Goal: Navigation & Orientation: Find specific page/section

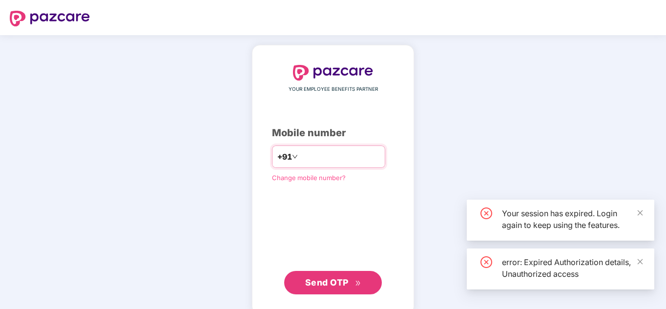
click at [336, 155] on input "number" at bounding box center [340, 157] width 80 height 16
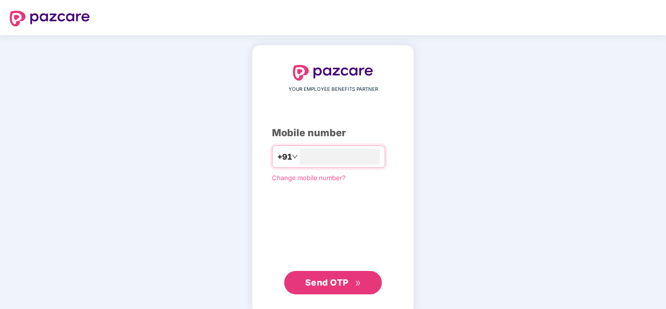
type input "**********"
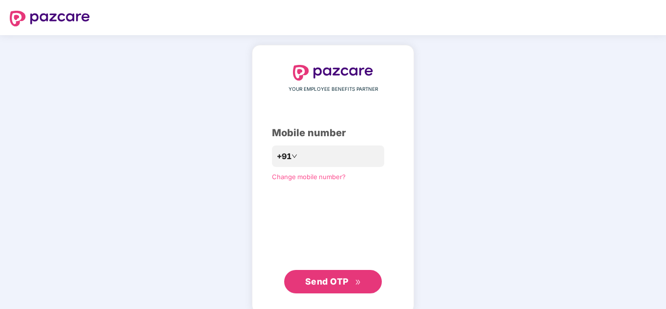
click at [354, 278] on span "Send OTP" at bounding box center [333, 282] width 56 height 14
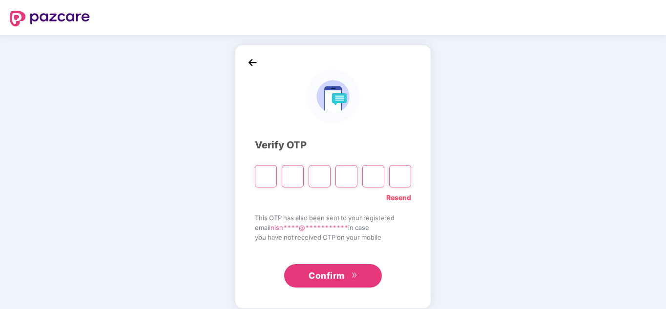
type input "*"
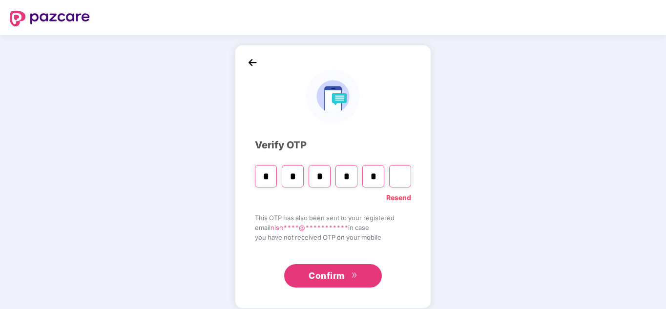
type input "*"
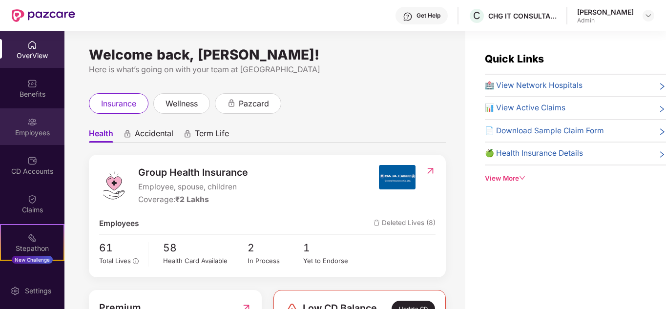
click at [36, 127] on div "Employees" at bounding box center [32, 126] width 64 height 37
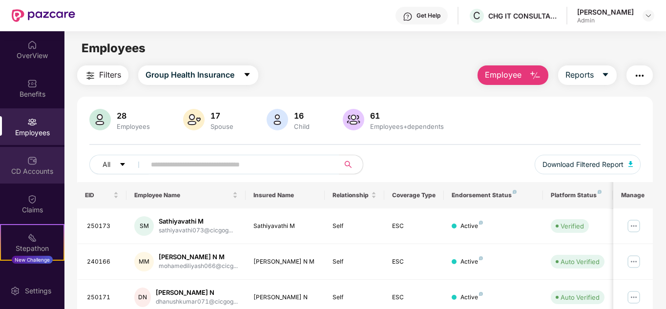
click at [37, 152] on div "CD Accounts" at bounding box center [32, 165] width 64 height 37
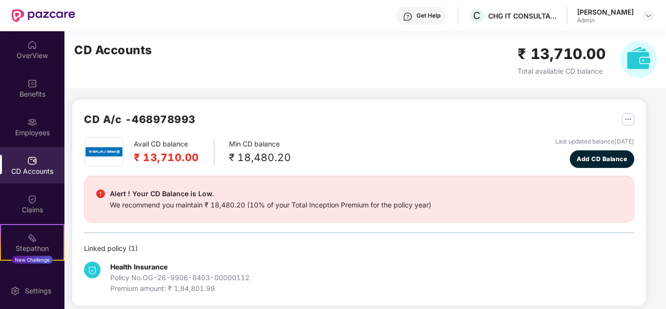
scroll to position [8, 0]
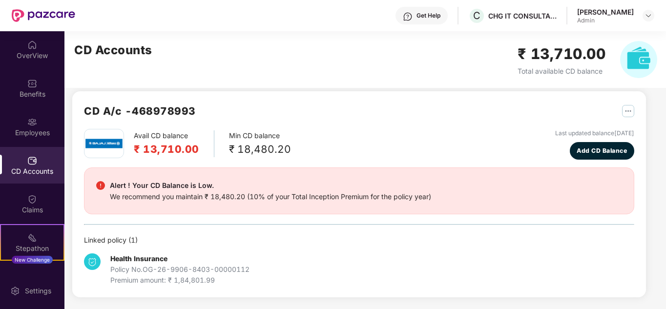
click at [270, 268] on div "Health Insurance Policy No. OG-26-9906-8403-00000112 Premium amount: ₹ 1,84,801…" at bounding box center [359, 265] width 550 height 40
click at [238, 274] on div "Policy No. OG-26-9906-8403-00000112" at bounding box center [179, 269] width 139 height 11
click at [322, 106] on div "CD A/c - 468978993" at bounding box center [359, 116] width 550 height 26
click at [28, 63] on div "OverView" at bounding box center [32, 49] width 64 height 37
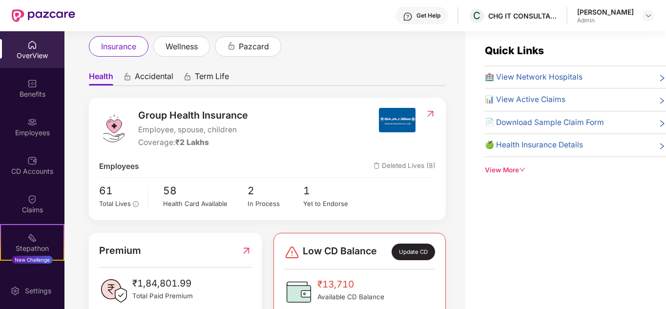
scroll to position [0, 0]
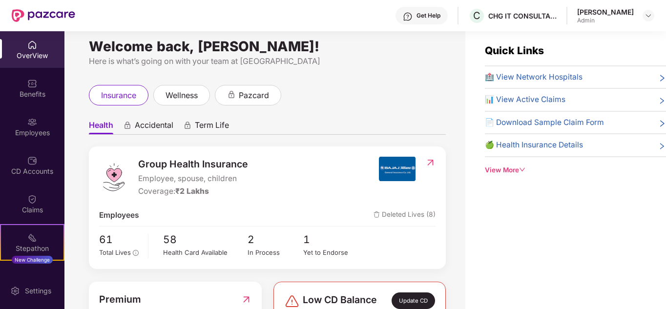
click at [635, 18] on div "[PERSON_NAME] Admin" at bounding box center [615, 15] width 77 height 17
click at [39, 135] on div "Employees" at bounding box center [32, 133] width 64 height 10
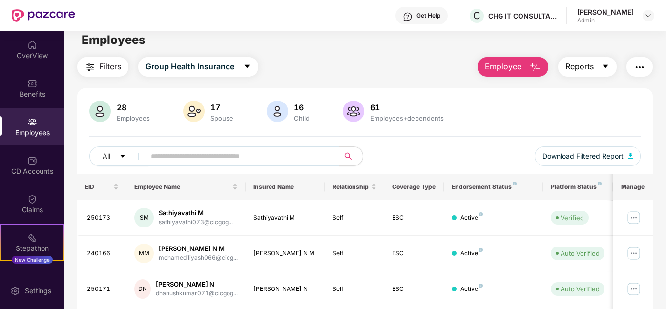
click at [613, 60] on button "Reports" at bounding box center [587, 67] width 59 height 20
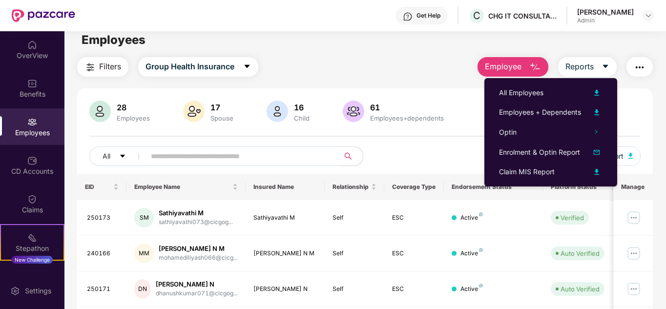
click at [598, 172] on img at bounding box center [596, 172] width 12 height 12
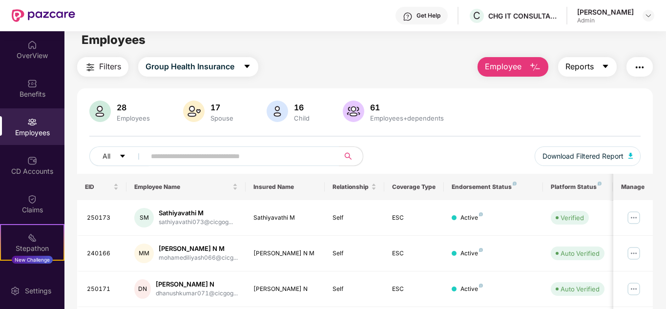
click at [594, 61] on button "Reports" at bounding box center [587, 67] width 59 height 20
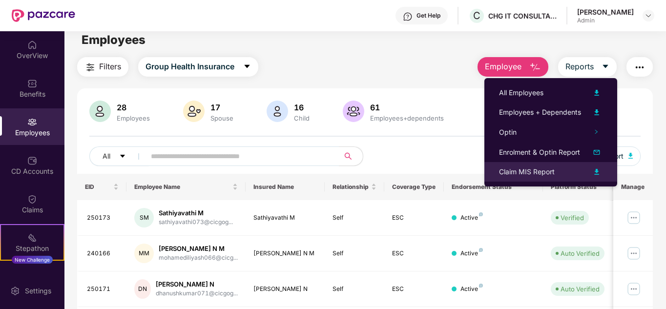
click at [593, 172] on img at bounding box center [596, 172] width 12 height 12
